Goal: Find specific page/section: Find specific page/section

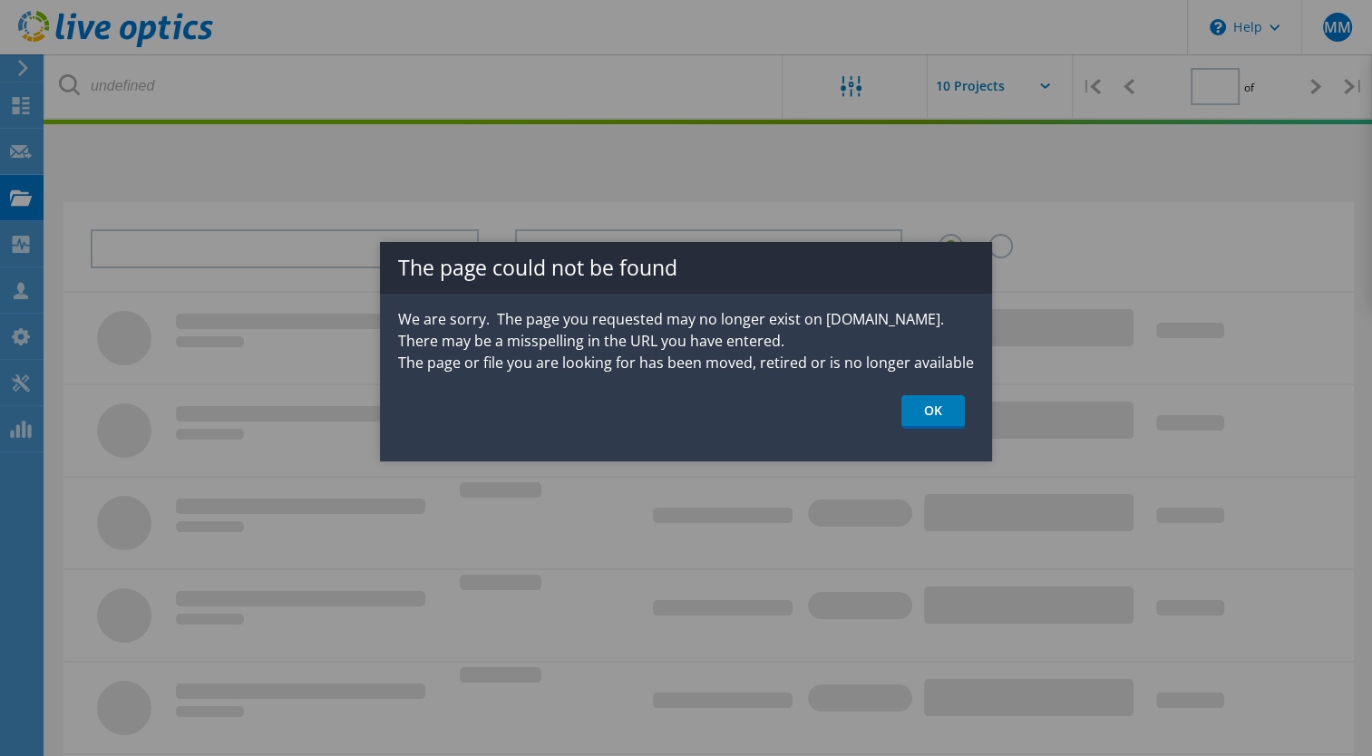
type input "1"
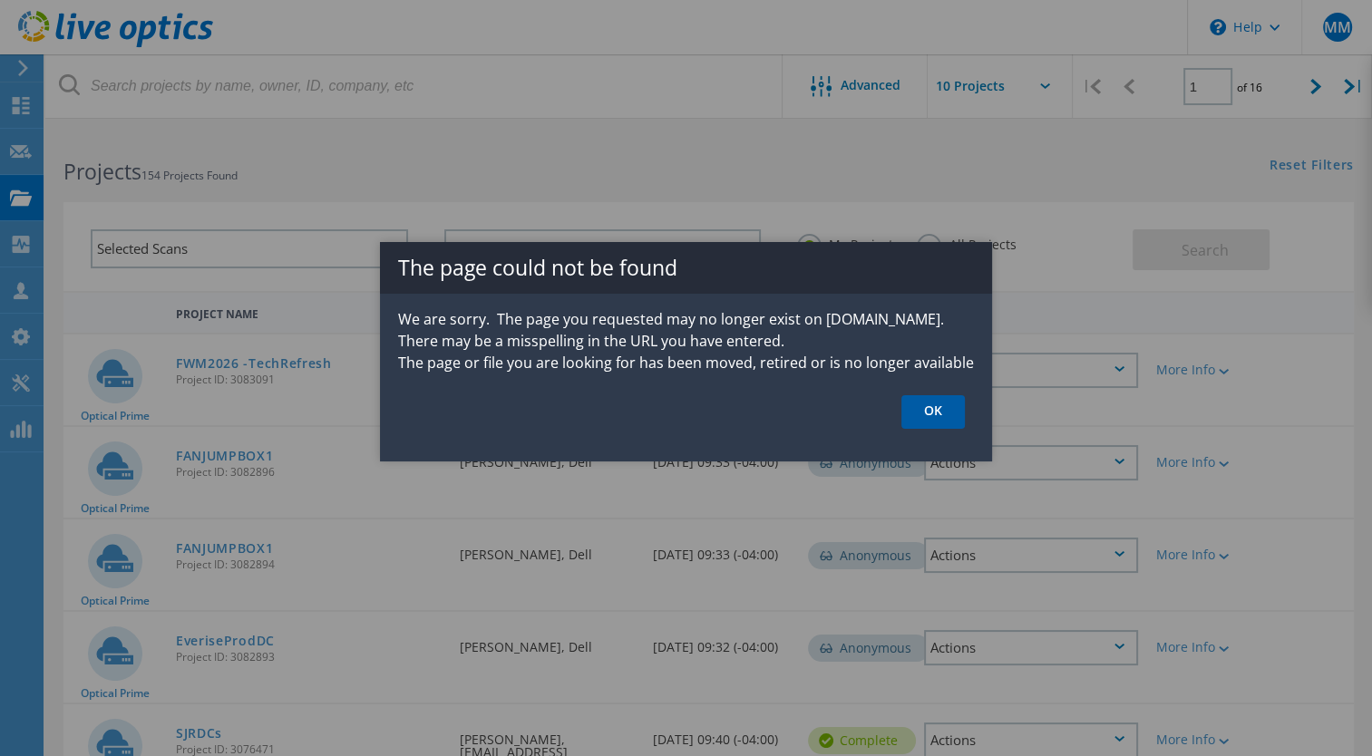
click at [922, 403] on link "OK" at bounding box center [933, 412] width 63 height 34
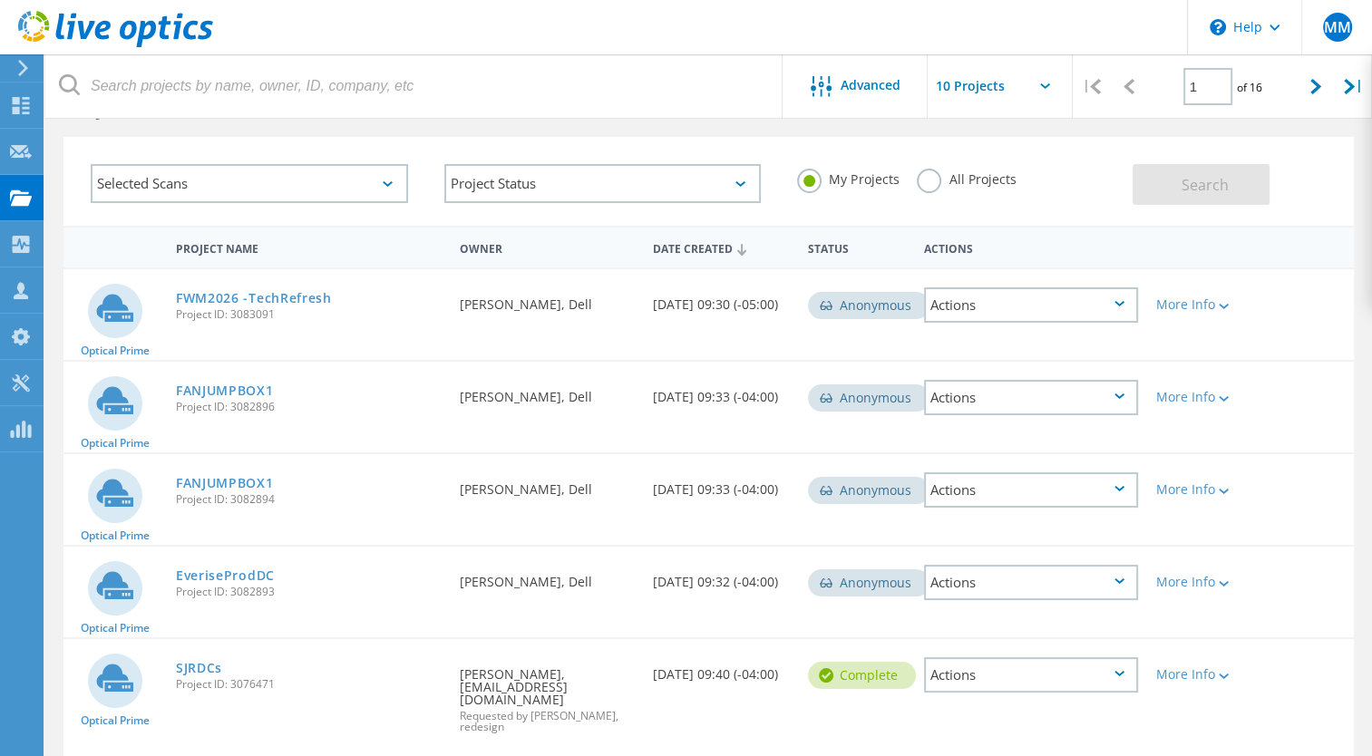
scroll to position [91, 0]
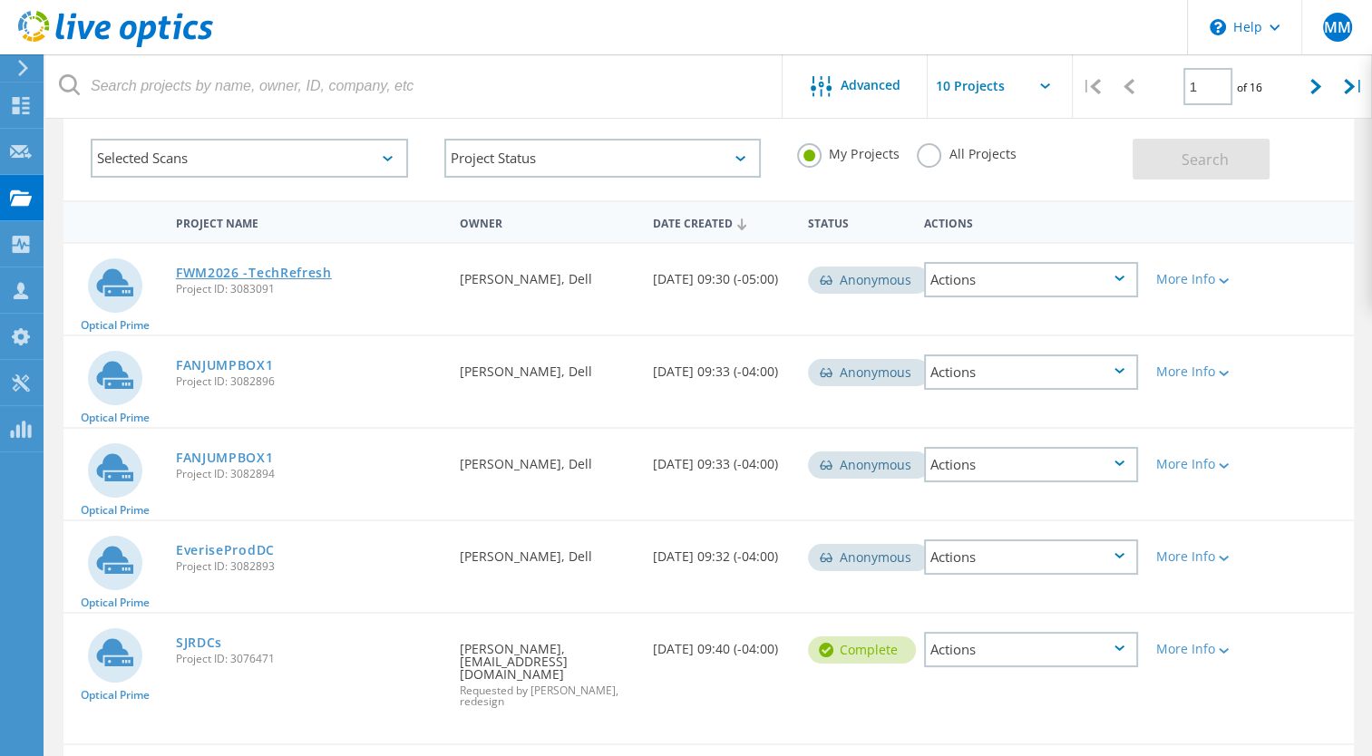
click at [283, 273] on link "FWM2026 -TechRefresh" at bounding box center [254, 273] width 156 height 13
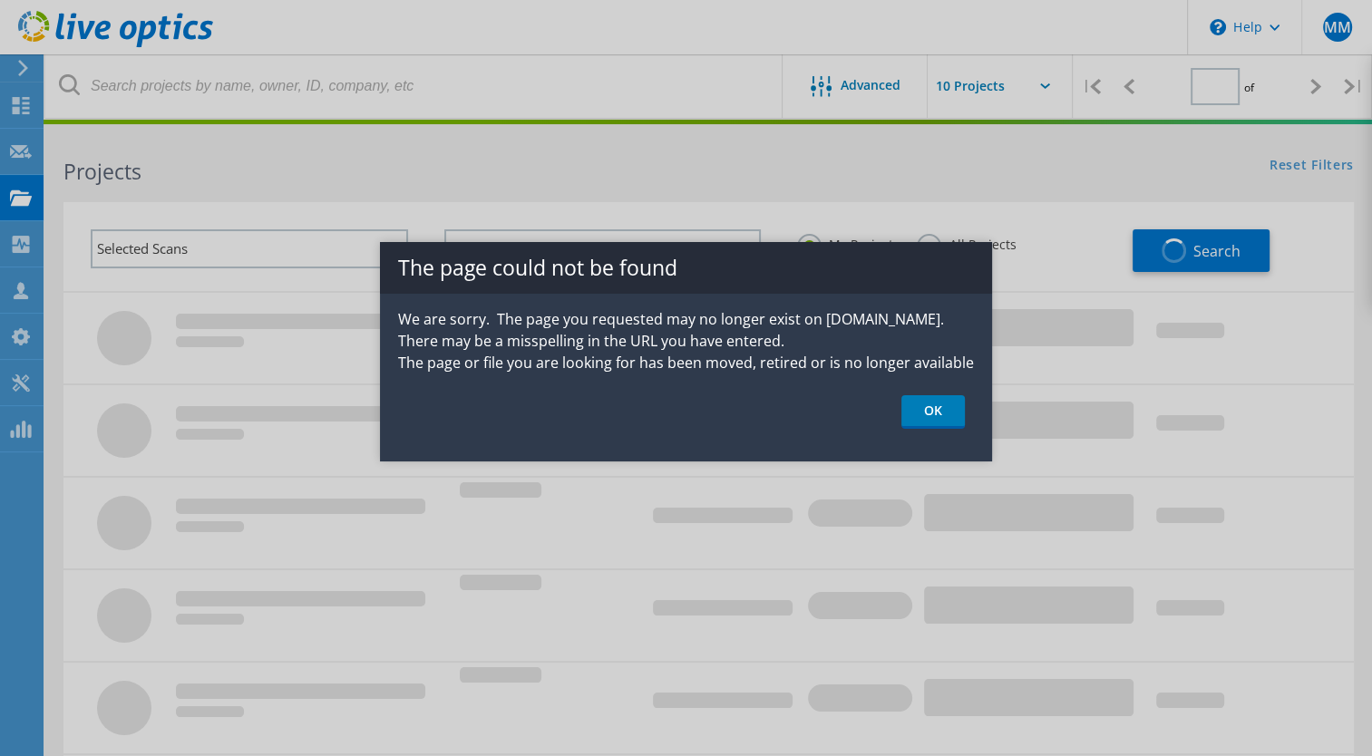
type input "1"
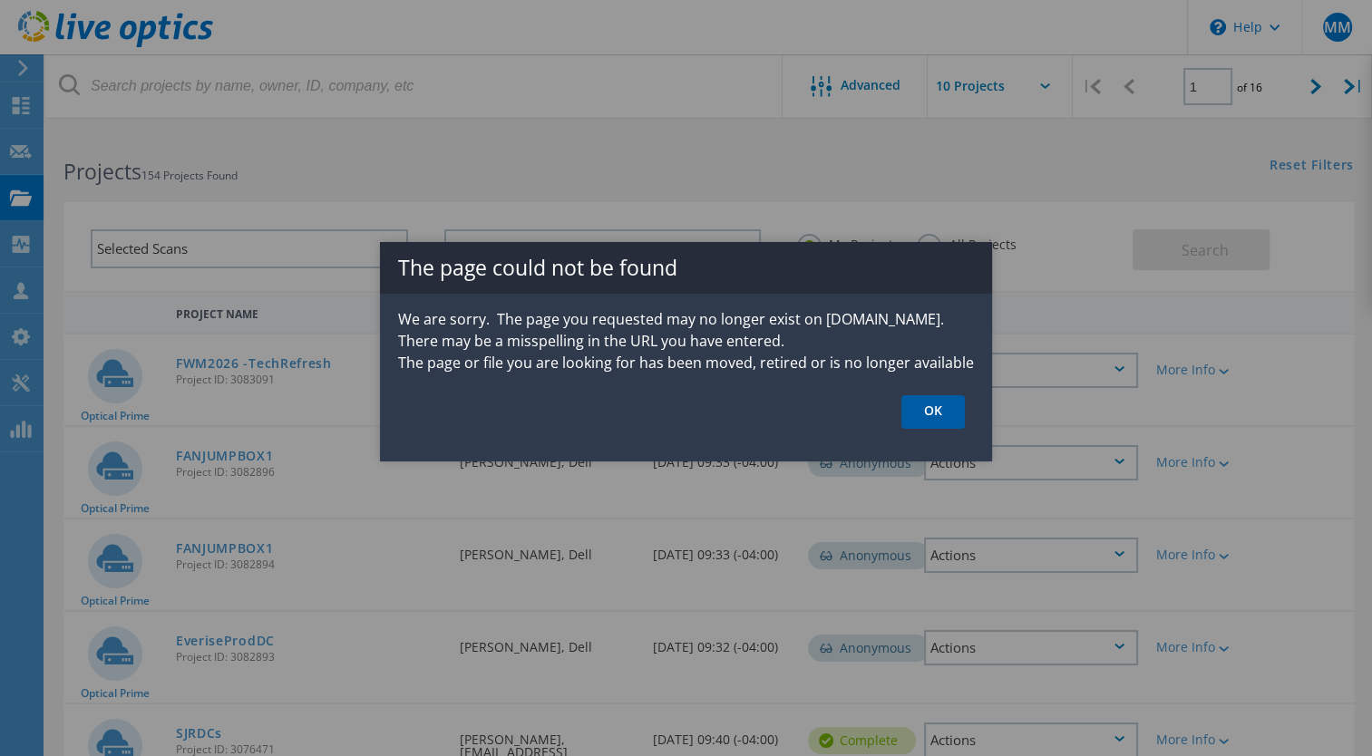
click at [926, 399] on link "OK" at bounding box center [933, 412] width 63 height 34
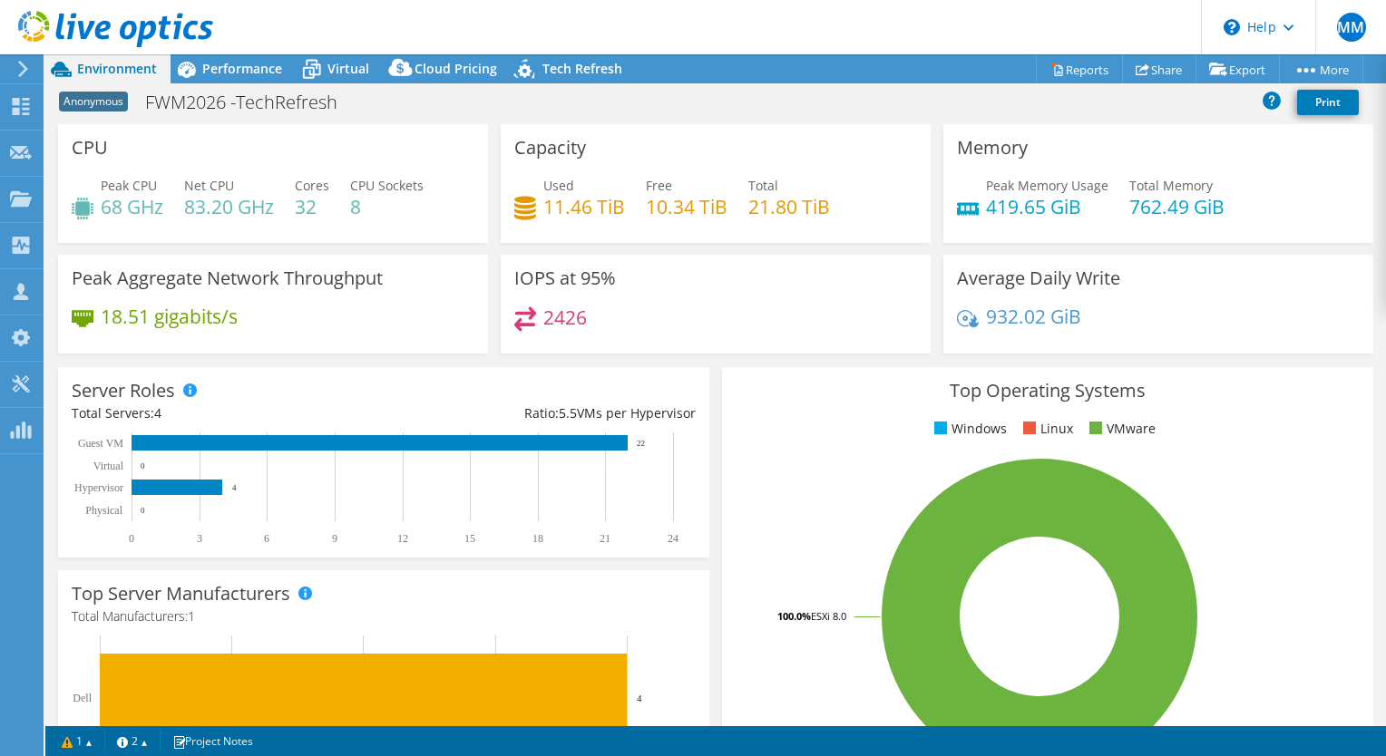
select select "USD"
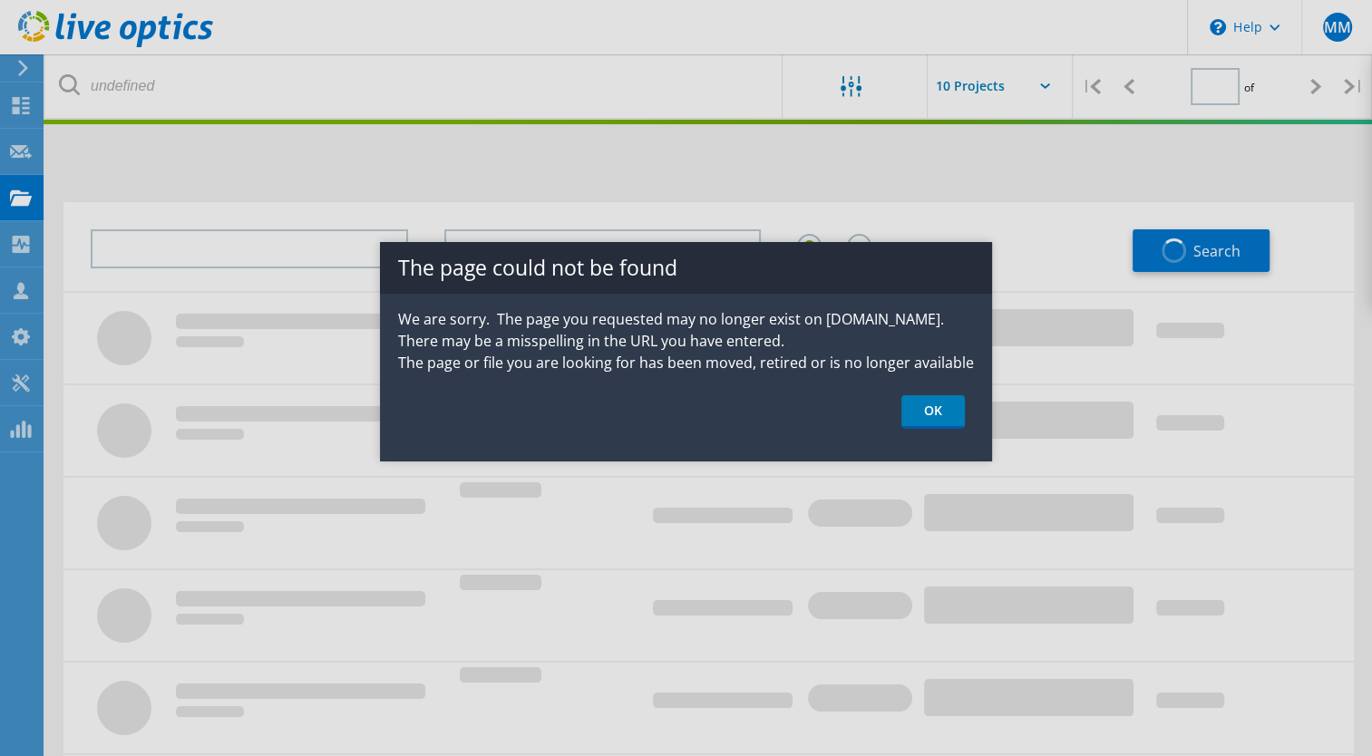
type input "1"
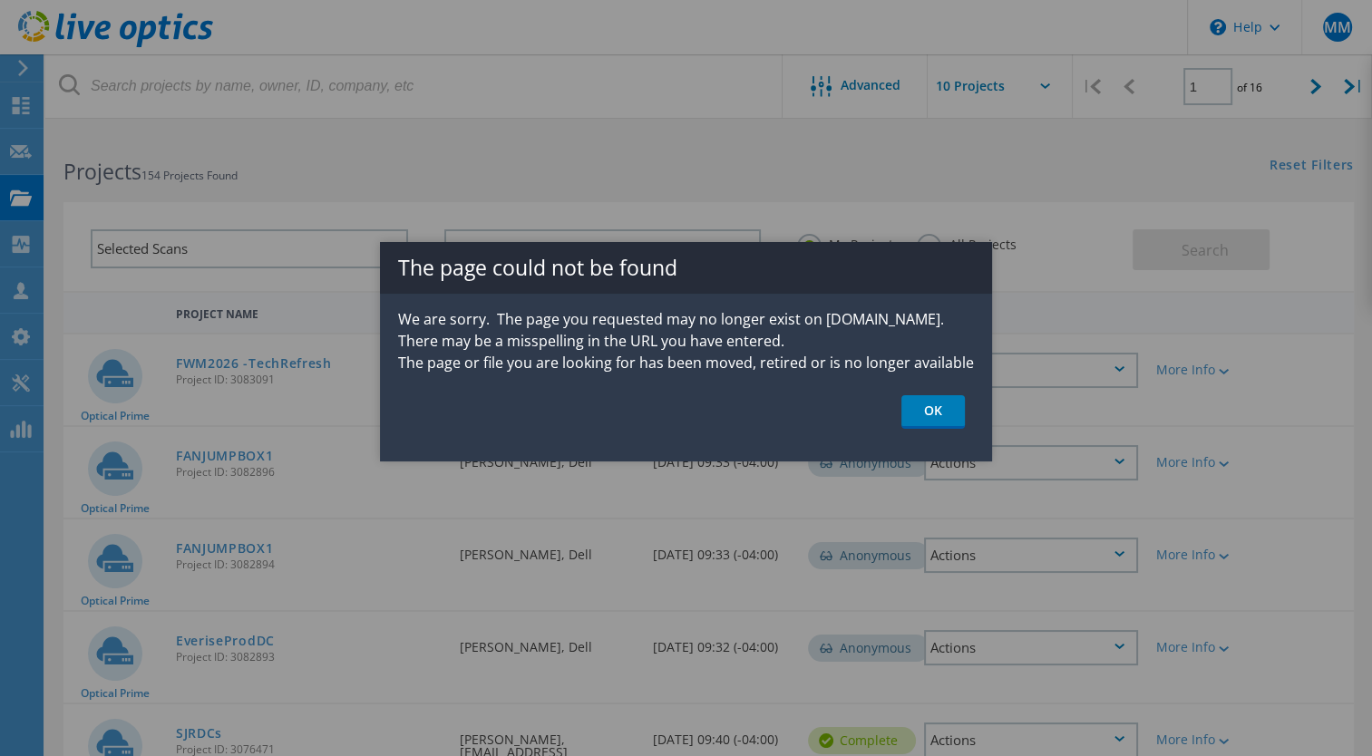
click at [946, 419] on link "OK" at bounding box center [933, 412] width 63 height 34
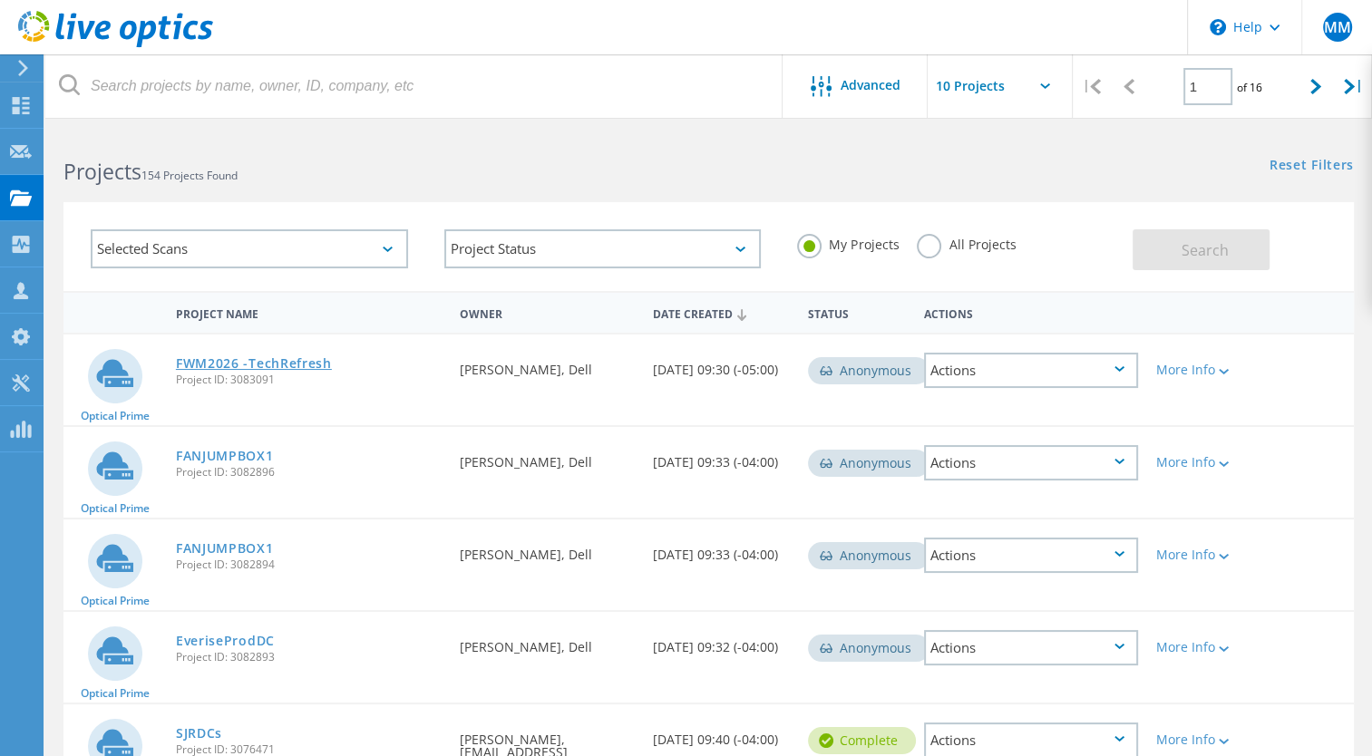
click at [293, 357] on link "FWM2026 -TechRefresh" at bounding box center [254, 363] width 156 height 13
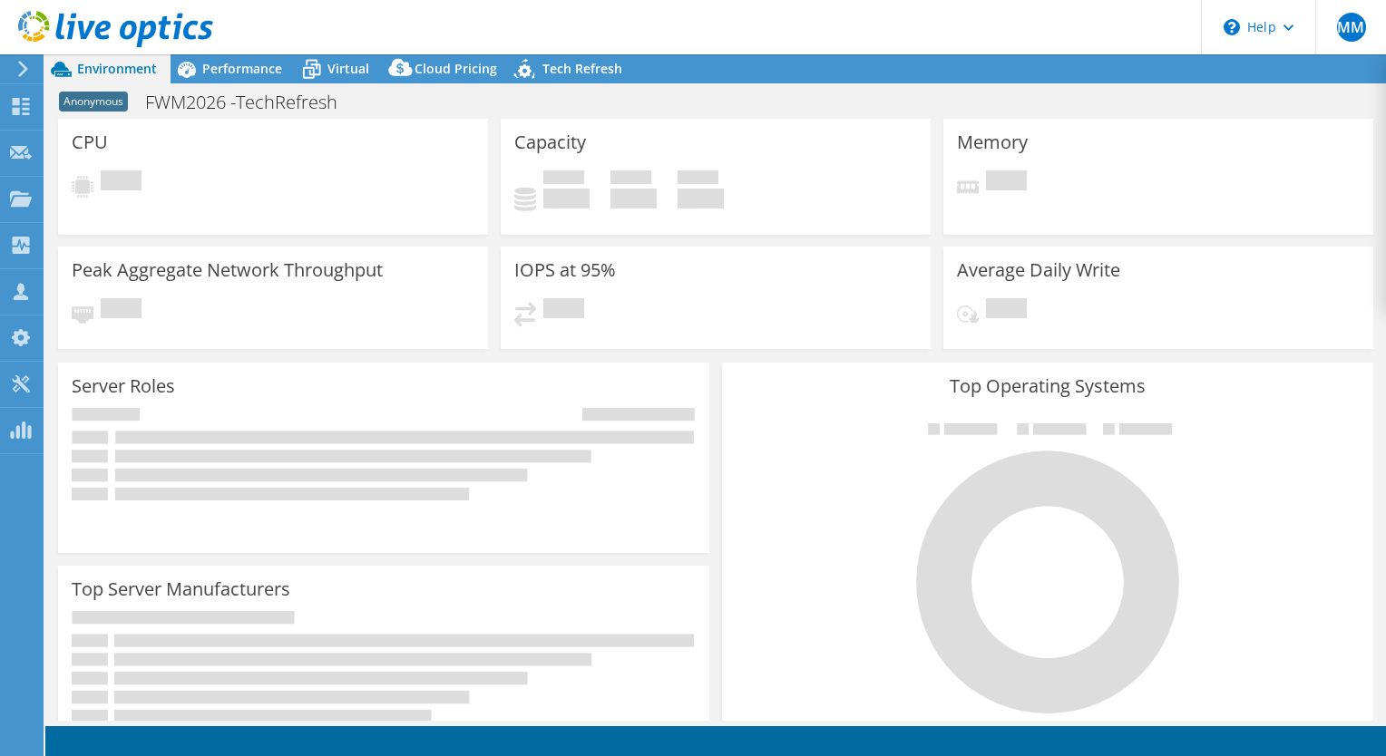
select select "USD"
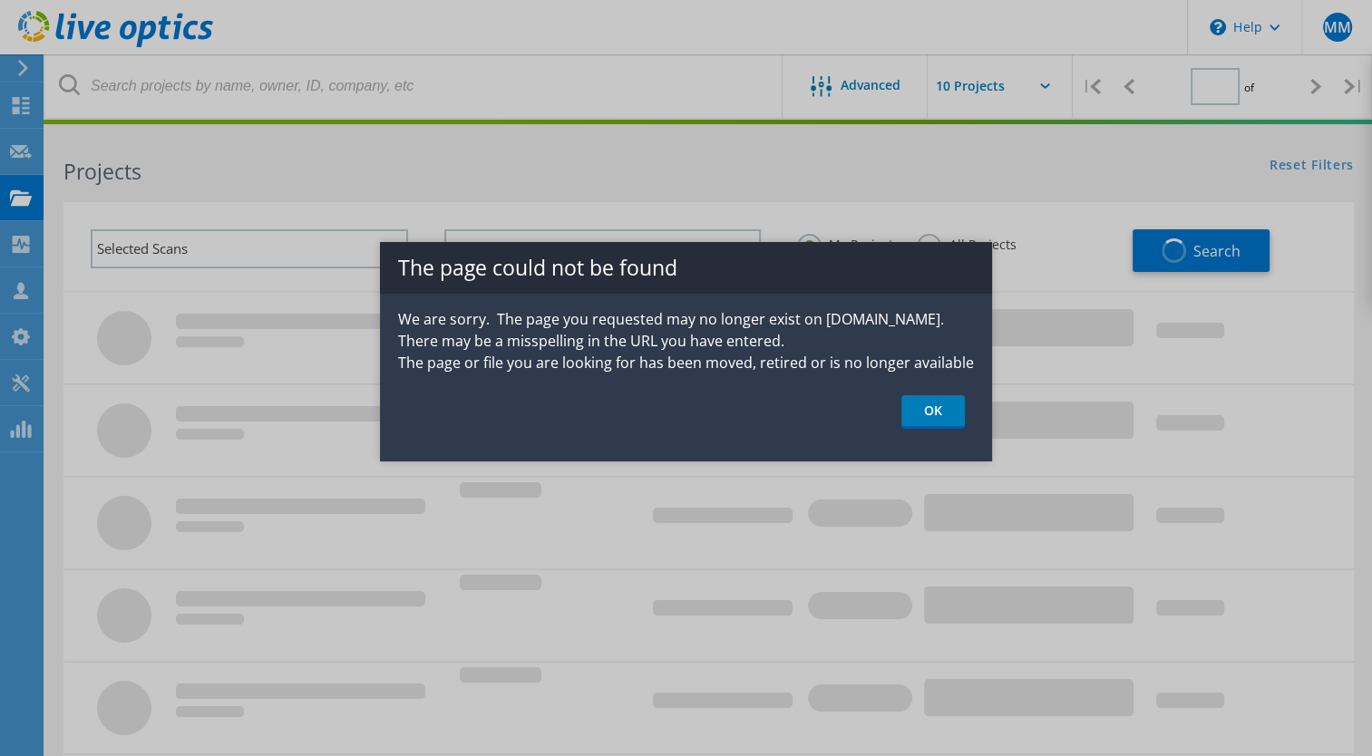
type input "1"
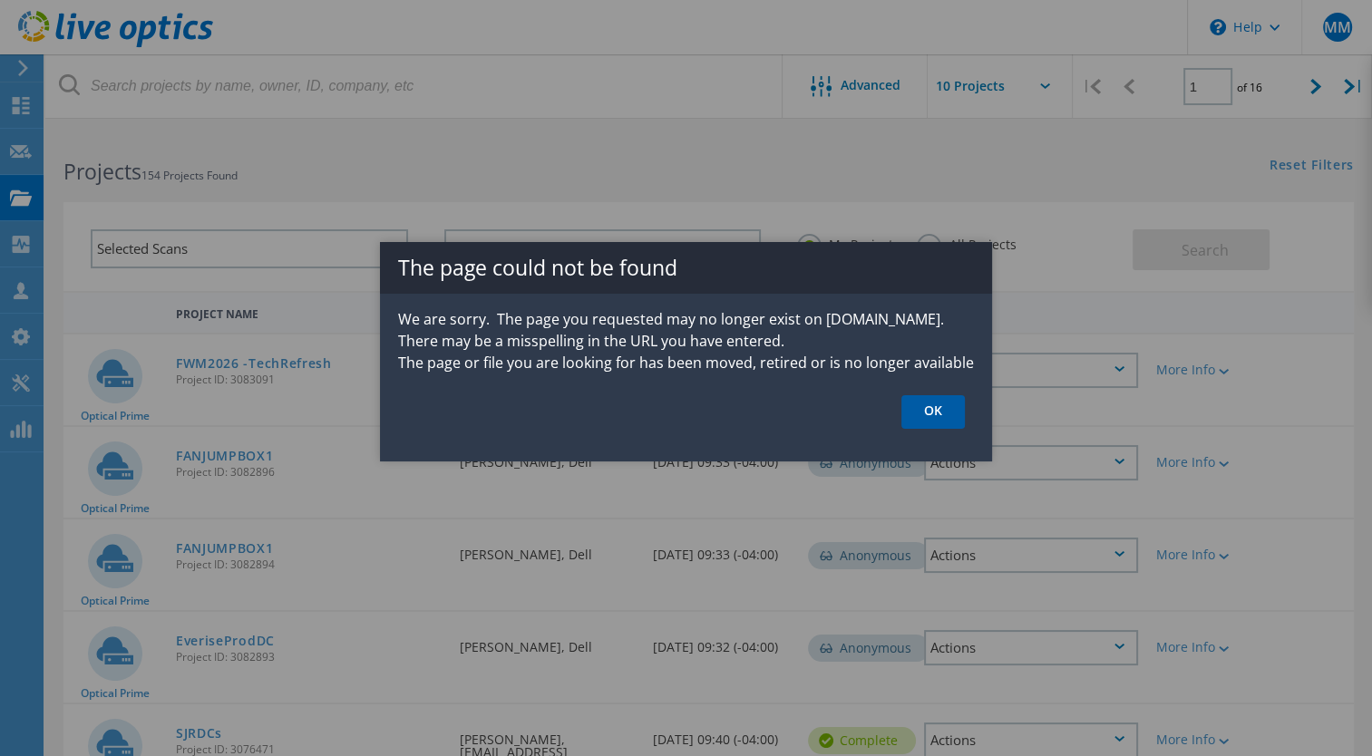
click at [947, 410] on link "OK" at bounding box center [933, 412] width 63 height 34
